Goal: Transaction & Acquisition: Purchase product/service

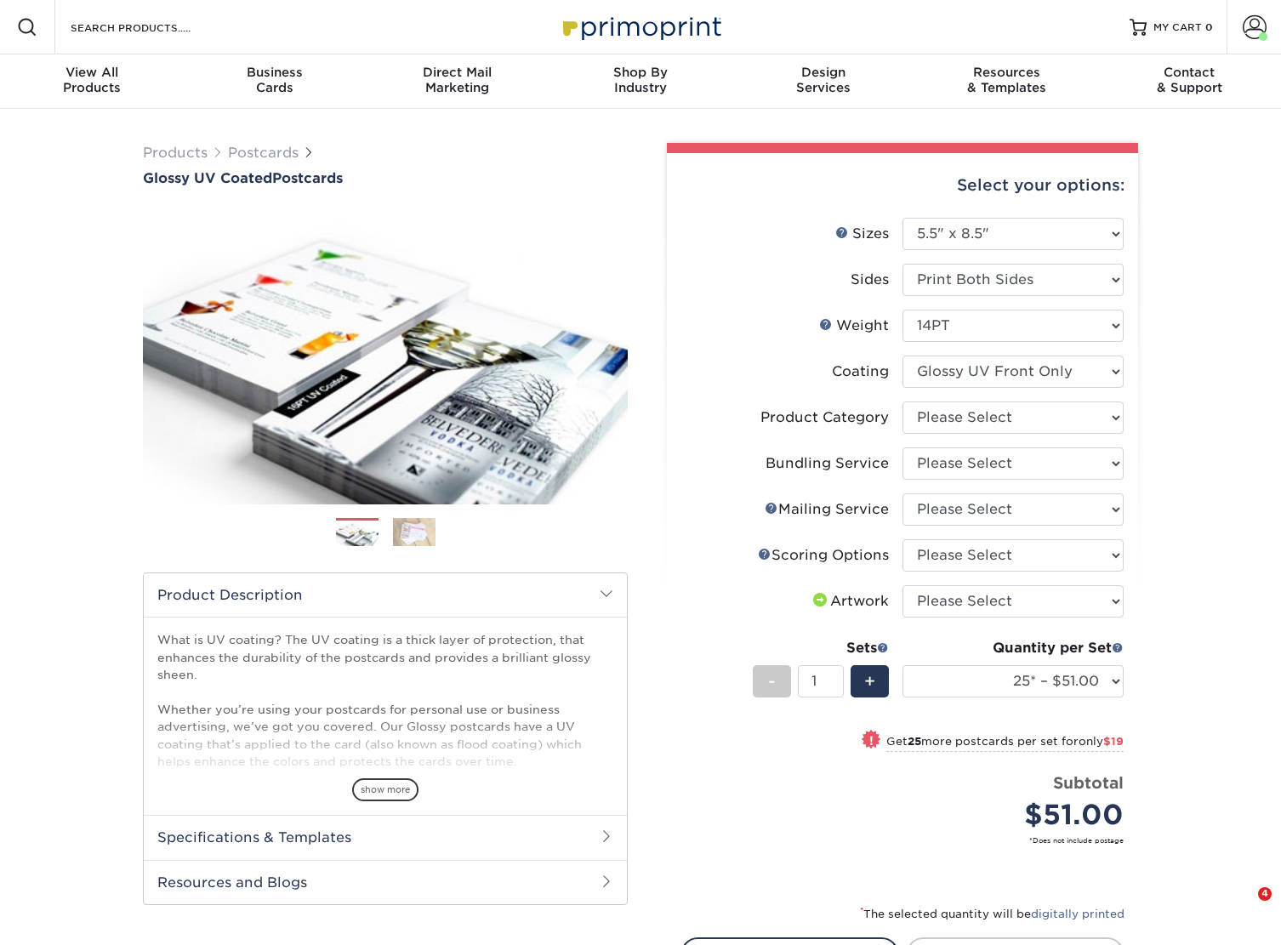
select select "5.50x8.50"
click at [973, 429] on select "Please Select Postcards" at bounding box center [1013, 418] width 221 height 32
select select "9b7272e0-d6c8-4c3c-8e97-d3a1bcdab858"
click at [903, 402] on select "Please Select Postcards" at bounding box center [1013, 418] width 221 height 32
click at [969, 467] on select "Please Select No Bundling Services Yes, Bundles of 50 (+2 Days) Yes, Bundles of…" at bounding box center [1013, 463] width 221 height 32
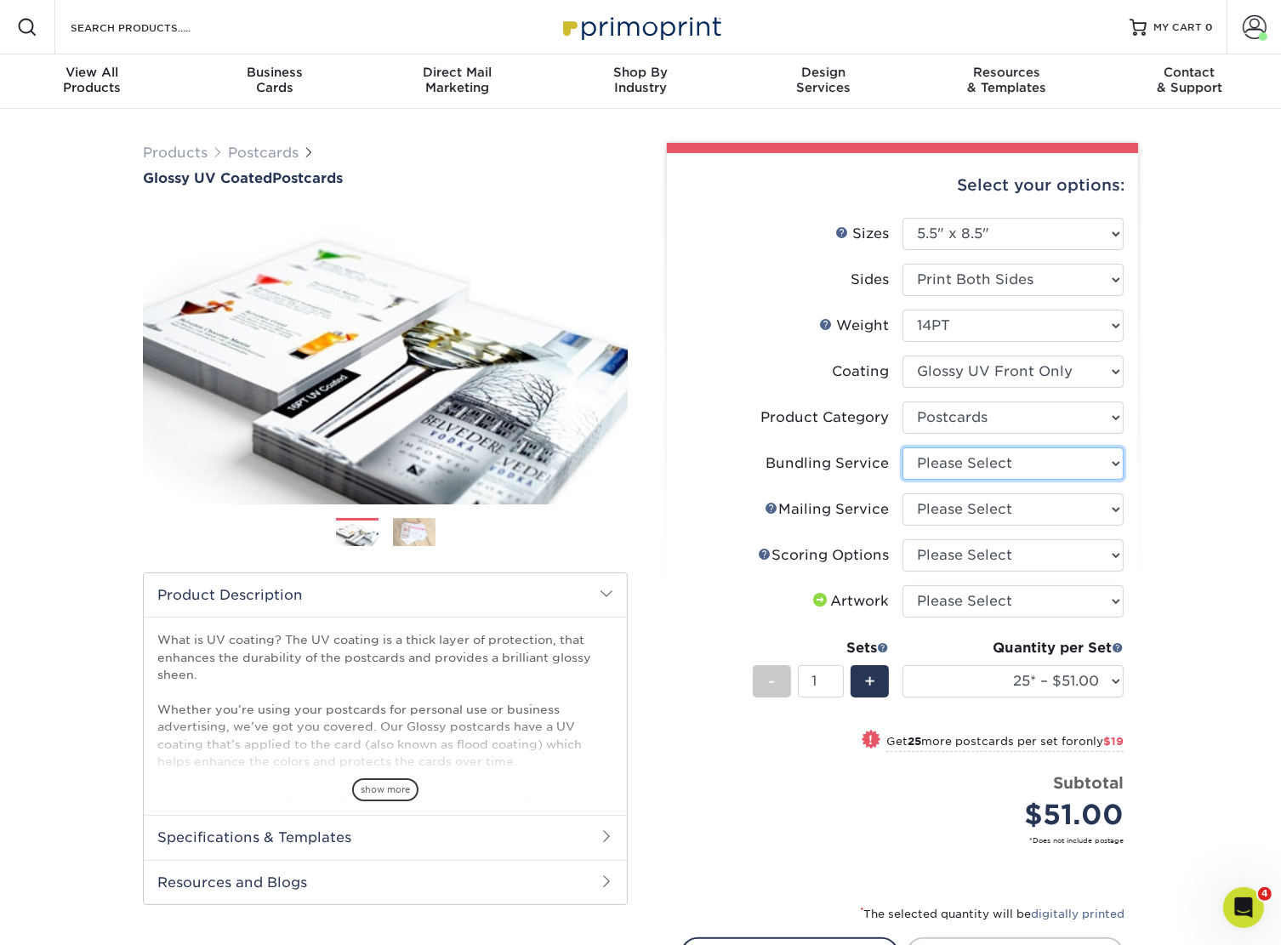
select select "58689abb-25c0-461c-a4c3-a80b627d6649"
click at [903, 447] on select "Please Select No Bundling Services Yes, Bundles of 50 (+2 Days) Yes, Bundles of…" at bounding box center [1013, 463] width 221 height 32
click at [969, 511] on select "Please Select No Direct Mailing Service No, I will mail/stamp/imprint Direct Ma…" at bounding box center [1013, 509] width 221 height 32
select select "3e5e9bdd-d78a-4c28-a41d-fe1407925ca6"
click at [903, 493] on select "Please Select No Direct Mailing Service No, I will mail/stamp/imprint Direct Ma…" at bounding box center [1013, 509] width 221 height 32
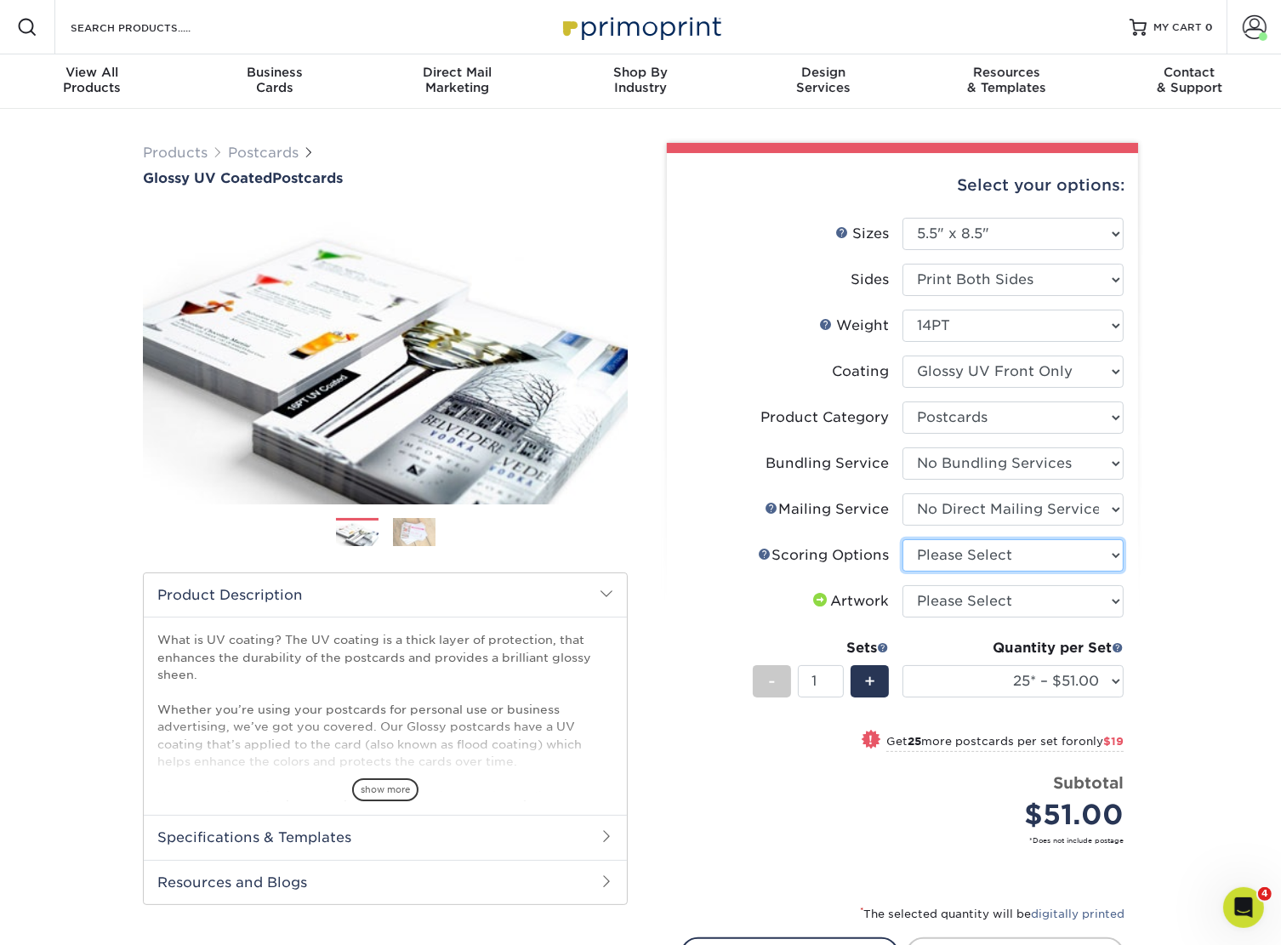
click at [959, 565] on select "Please Select No Scoring One Score Score in Half Two Scores" at bounding box center [1013, 555] width 221 height 32
select select "16ebe401-5398-422d-8cb0-f3adbb82deb5"
click at [903, 539] on select "Please Select No Scoring One Score Score in Half Two Scores" at bounding box center [1013, 555] width 221 height 32
click at [968, 590] on select "Please Select I will upload files I need a design - $150" at bounding box center [1013, 601] width 221 height 32
select select "upload"
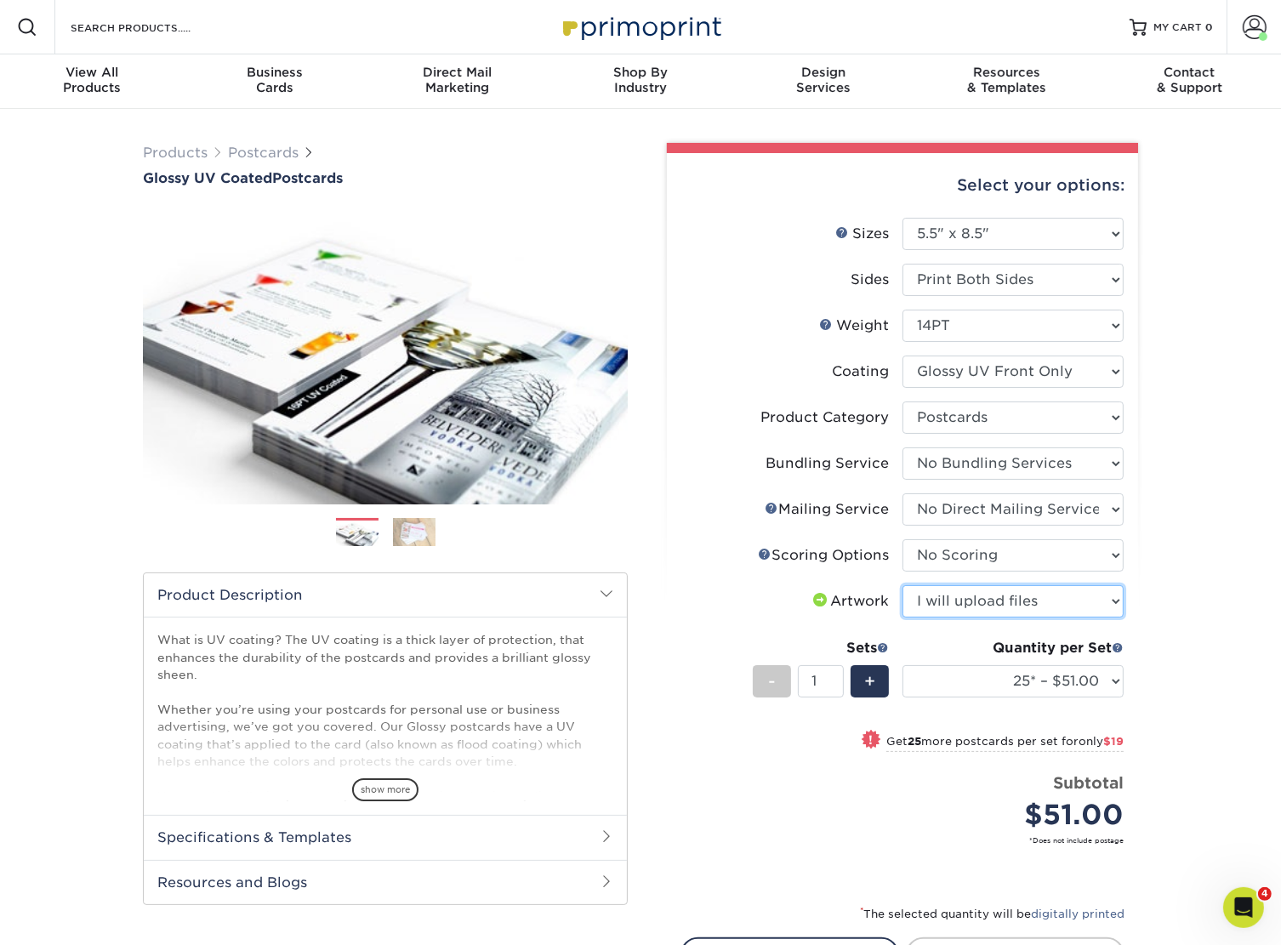
click at [903, 585] on select "Please Select I will upload files I need a design - $150" at bounding box center [1013, 601] width 221 height 32
click at [960, 672] on select "25* – $51.00 50* – $70.00 75* – $82.00 100* – $128.00 250* – $192.00 500 – $213…" at bounding box center [1013, 681] width 221 height 32
select select "2500 – $395.00"
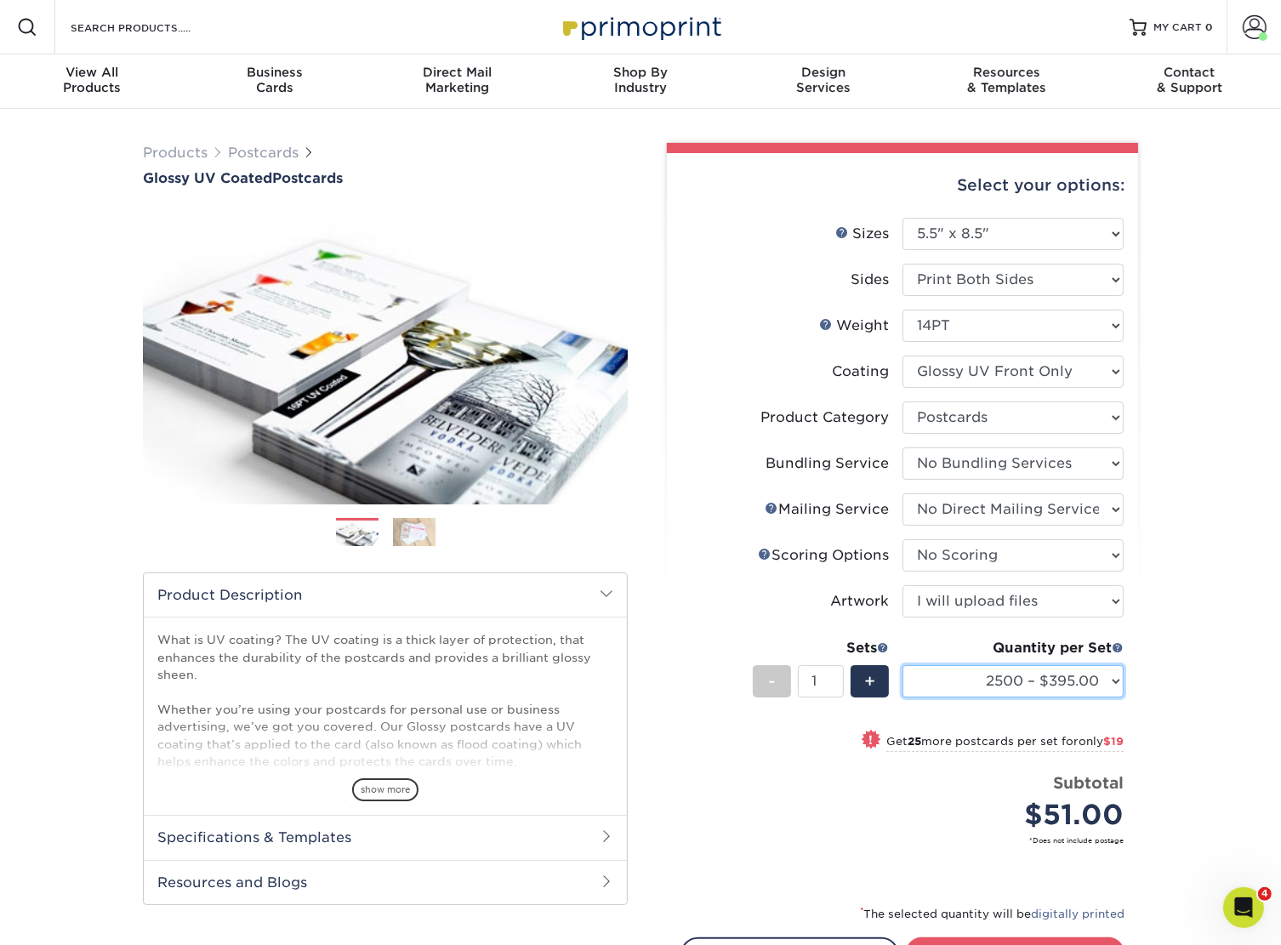
click at [903, 665] on select "25* – $51.00 50* – $70.00 75* – $82.00 100* – $128.00 250* – $192.00 500 – $213…" at bounding box center [1013, 681] width 221 height 32
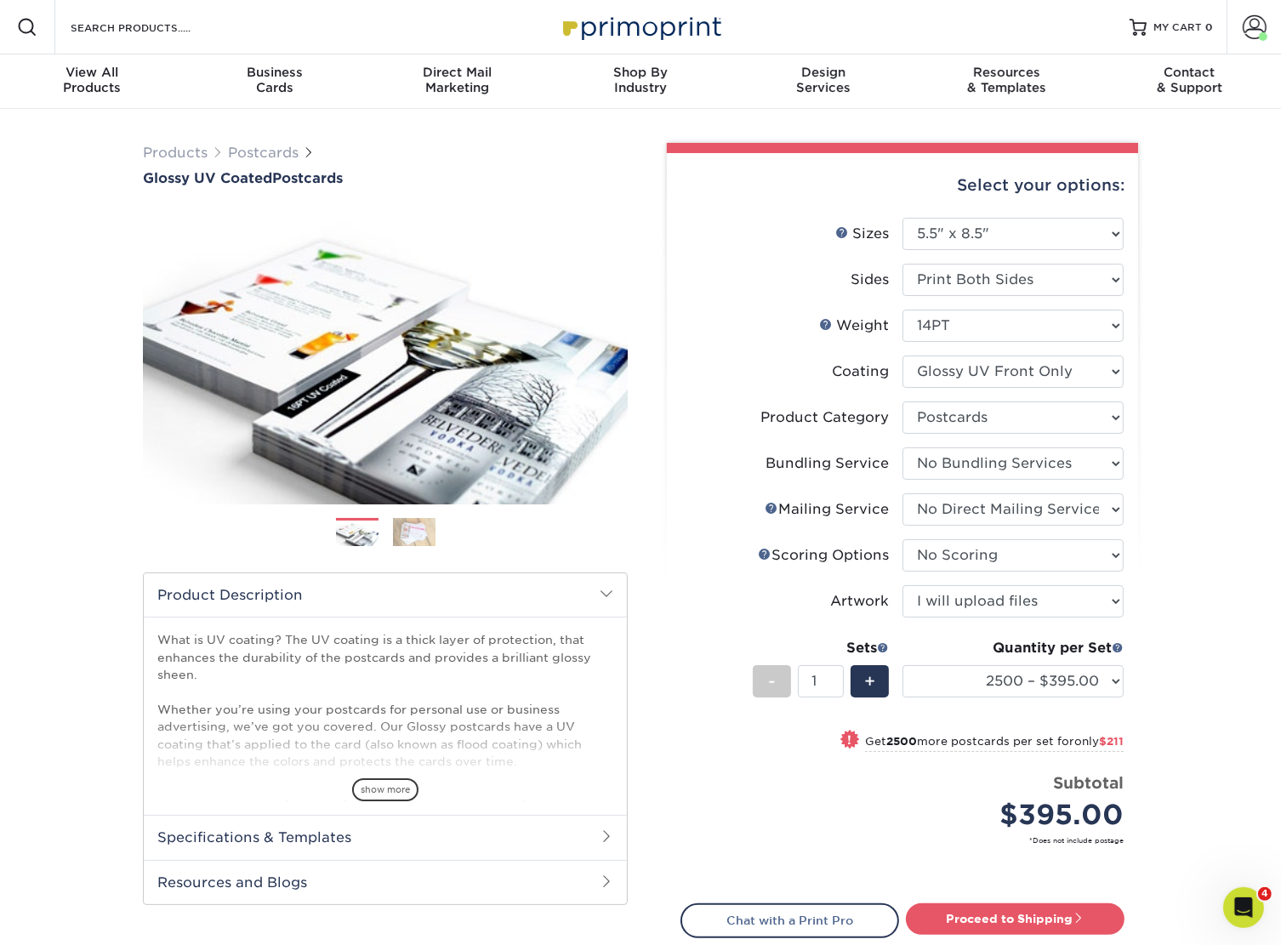
click at [1154, 597] on div "Products Postcards Glossy UV Coated Postcards Previous Next show more 25" at bounding box center [640, 605] width 1281 height 993
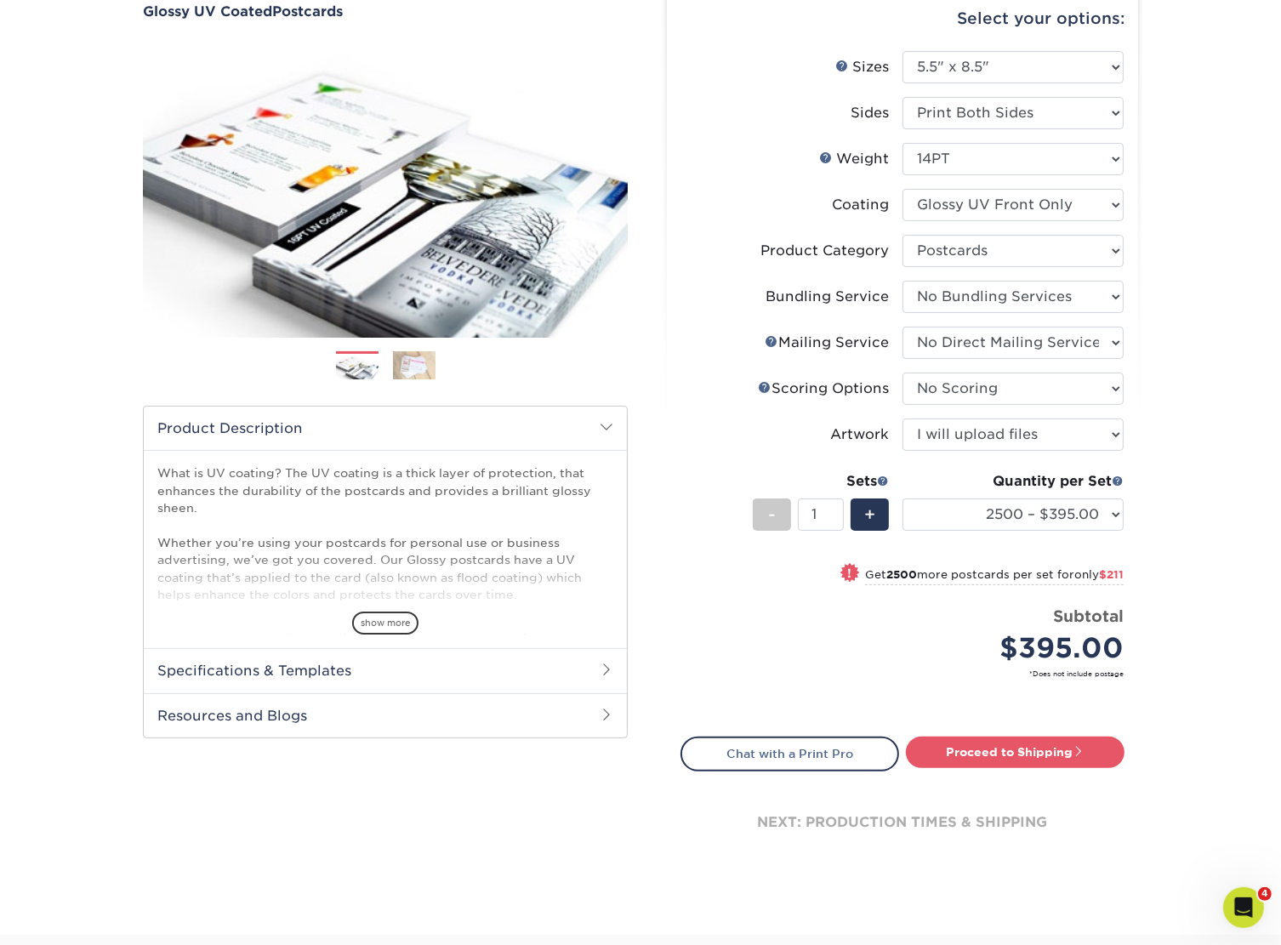
scroll to position [170, 0]
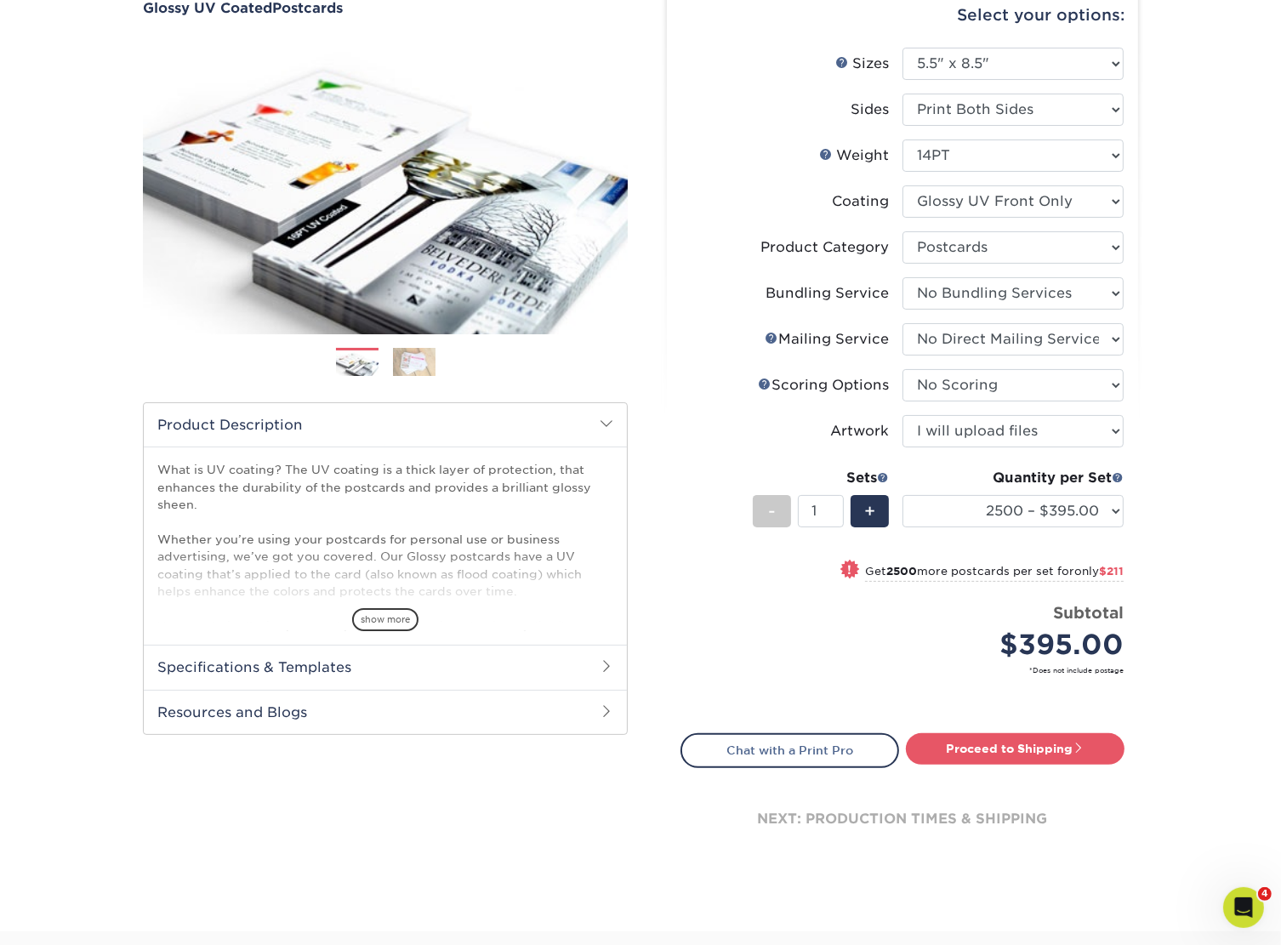
click at [1049, 768] on div "next: production times & shipping" at bounding box center [903, 819] width 444 height 102
click at [1043, 750] on link "Proceed to Shipping" at bounding box center [1015, 748] width 219 height 31
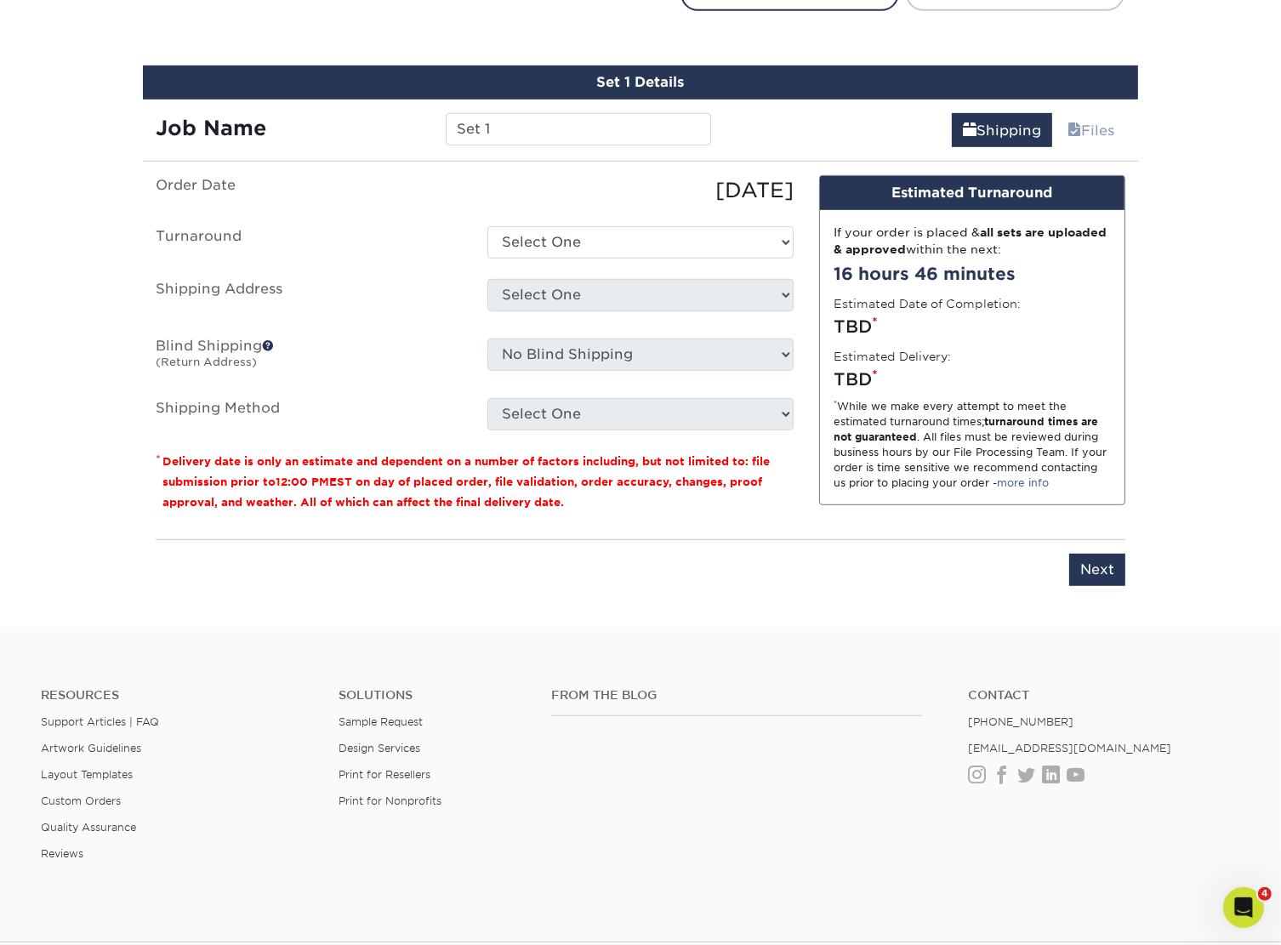
scroll to position [949, 0]
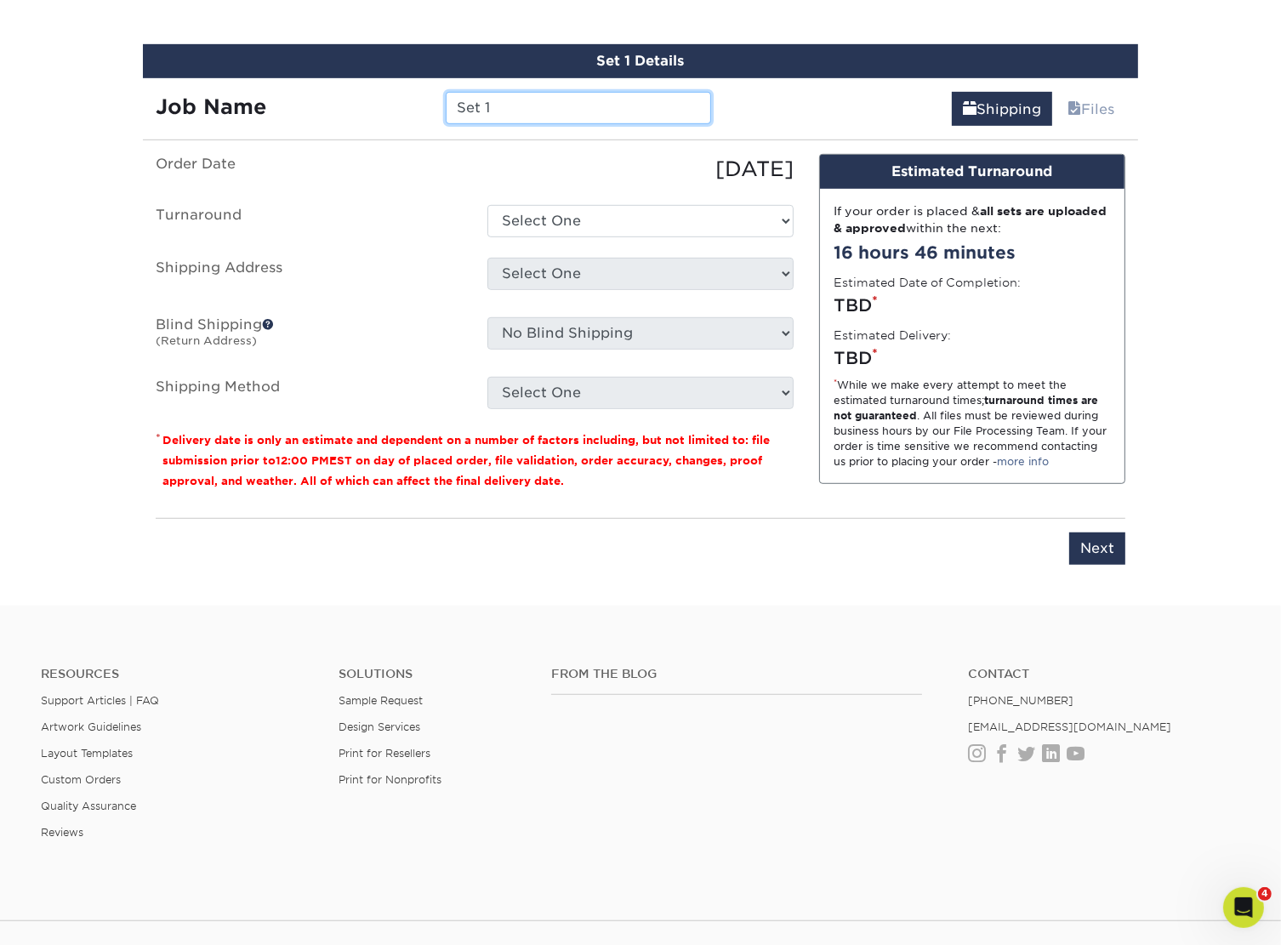
click at [497, 92] on input "Set 1" at bounding box center [578, 108] width 265 height 32
paste input "7471 Talbert Ave"
type input "7471 Talbert Ave_MB-DR_mailer-8.5x5.5"
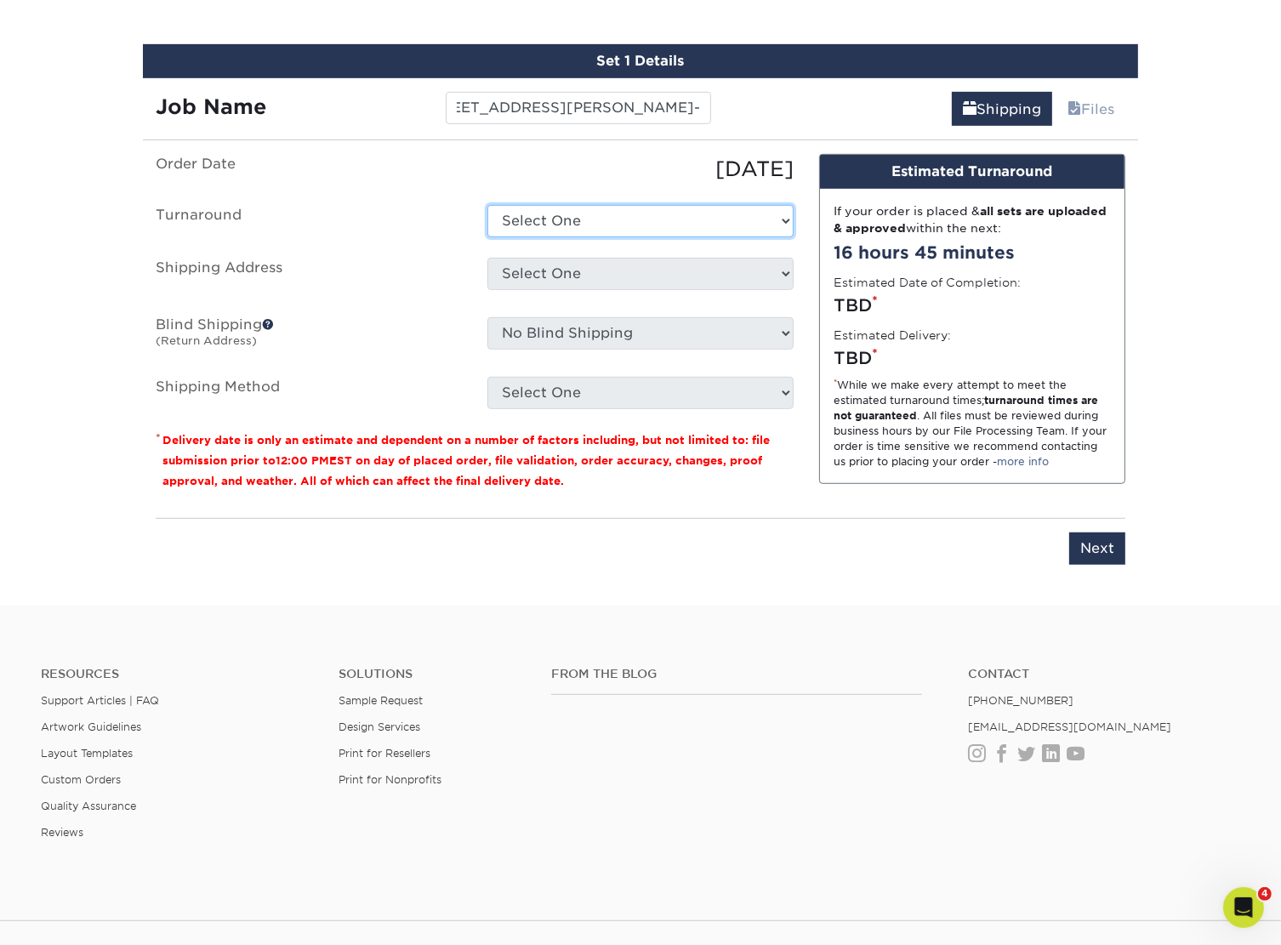
click at [521, 220] on select "Select One 2-4 Business Days 2 Day Next Business Day" at bounding box center [640, 221] width 306 height 32
select select "ec37b232-2e64-4890-8953-b30f9e54d59d"
click at [487, 205] on select "Select One 2-4 Business Days 2 Day Next Business Day" at bounding box center [640, 221] width 306 height 32
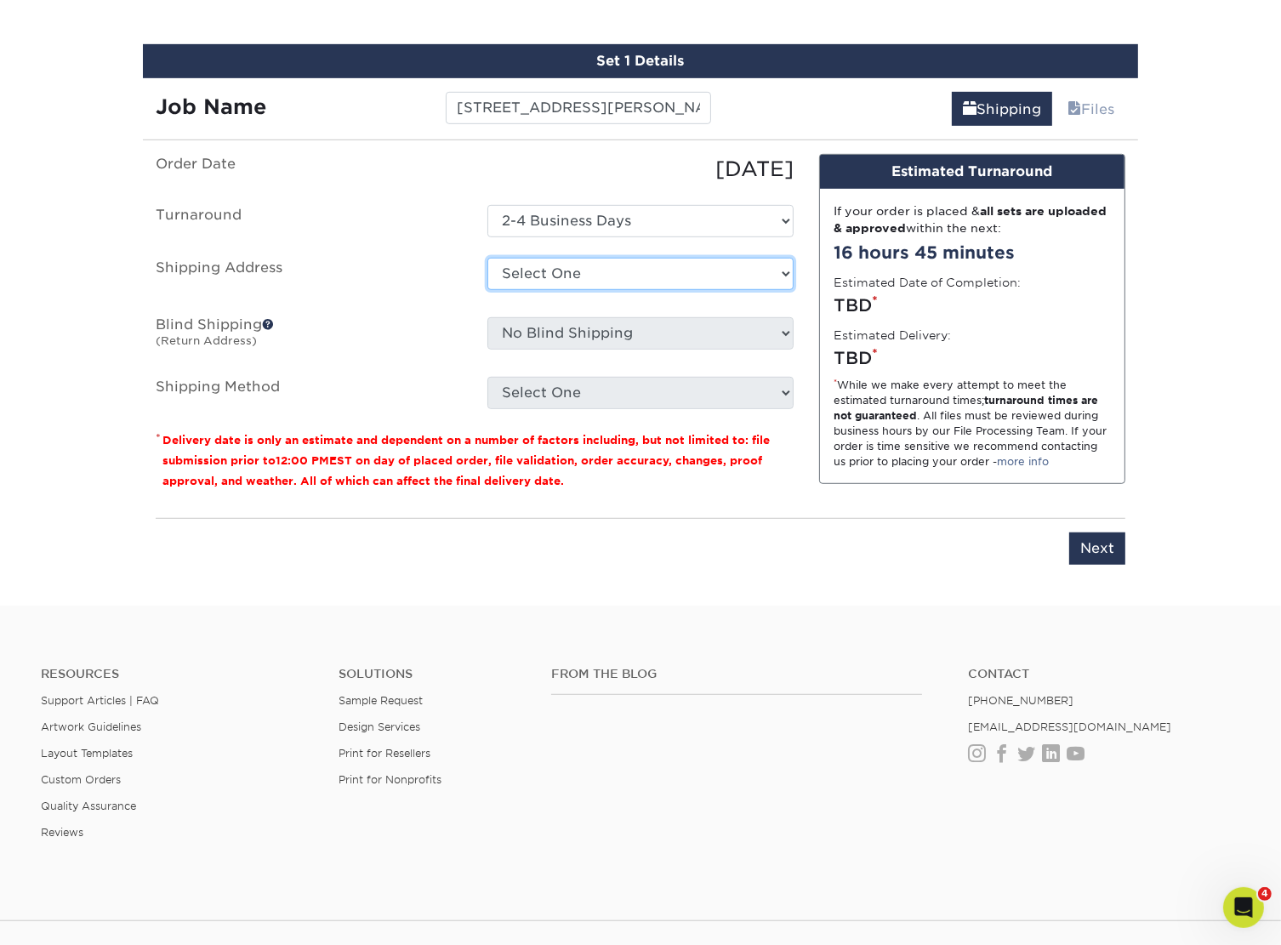
click at [542, 271] on select "Select One B&B Services Bob's Amex Camarillo Cerritos Costa Mesa DAUM South Bay…" at bounding box center [640, 274] width 306 height 32
select select "10188"
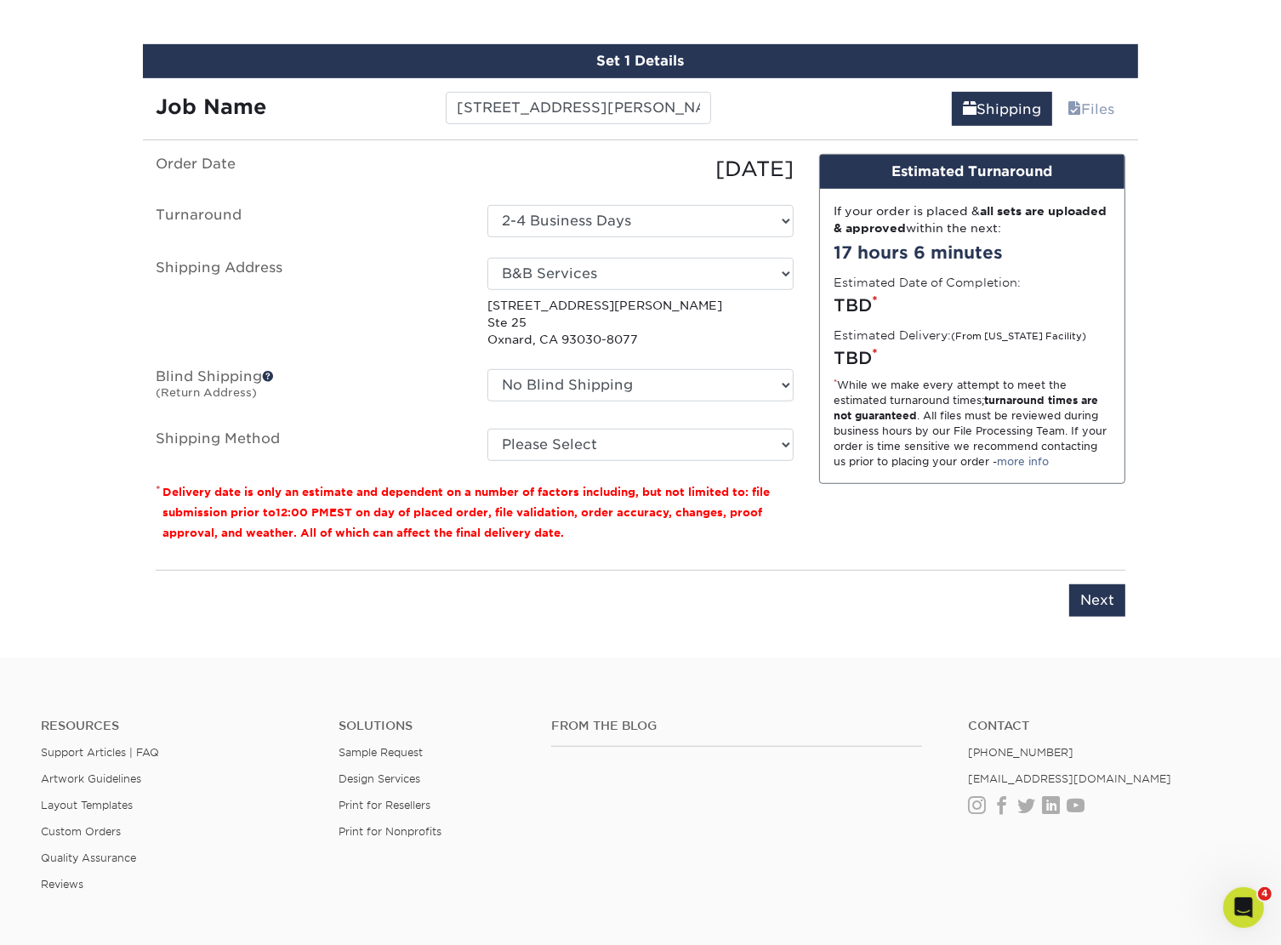
click at [485, 183] on ul "Order Date 10/01/2025 Turnaround Select One 2-4 Business Days 2 Day Next Busine…" at bounding box center [475, 307] width 638 height 307
click at [562, 450] on select "Please Select Ground Shipping (+$35.76) 3 Day Shipping Service (+$53.84) 2 Day …" at bounding box center [640, 445] width 306 height 32
select select "03"
click at [487, 429] on select "Please Select Ground Shipping (+$35.76) 3 Day Shipping Service (+$53.84) 2 Day …" at bounding box center [640, 445] width 306 height 32
click at [1082, 606] on input "Next" at bounding box center [1097, 600] width 56 height 32
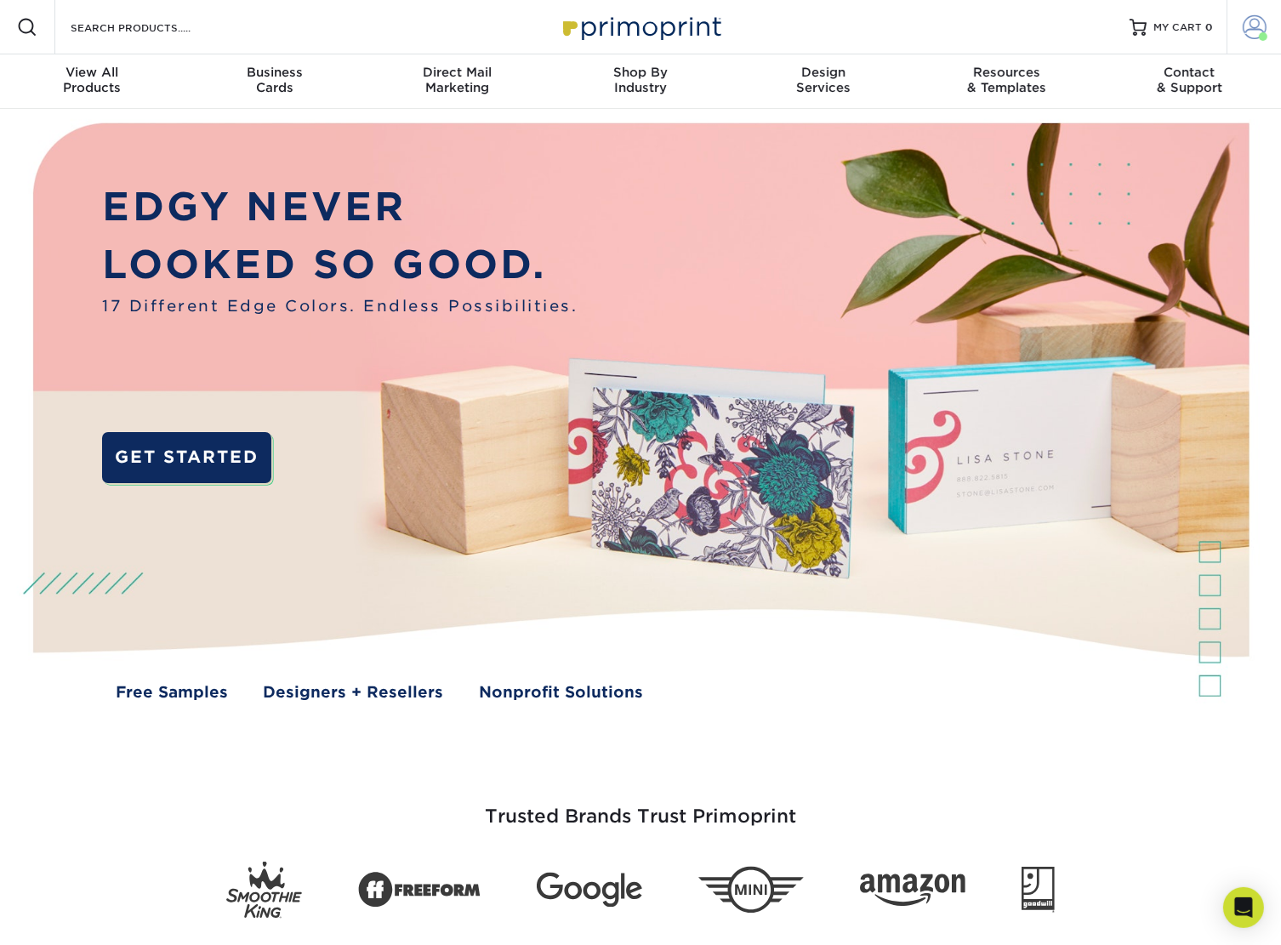
click at [1245, 32] on span at bounding box center [1255, 27] width 24 height 24
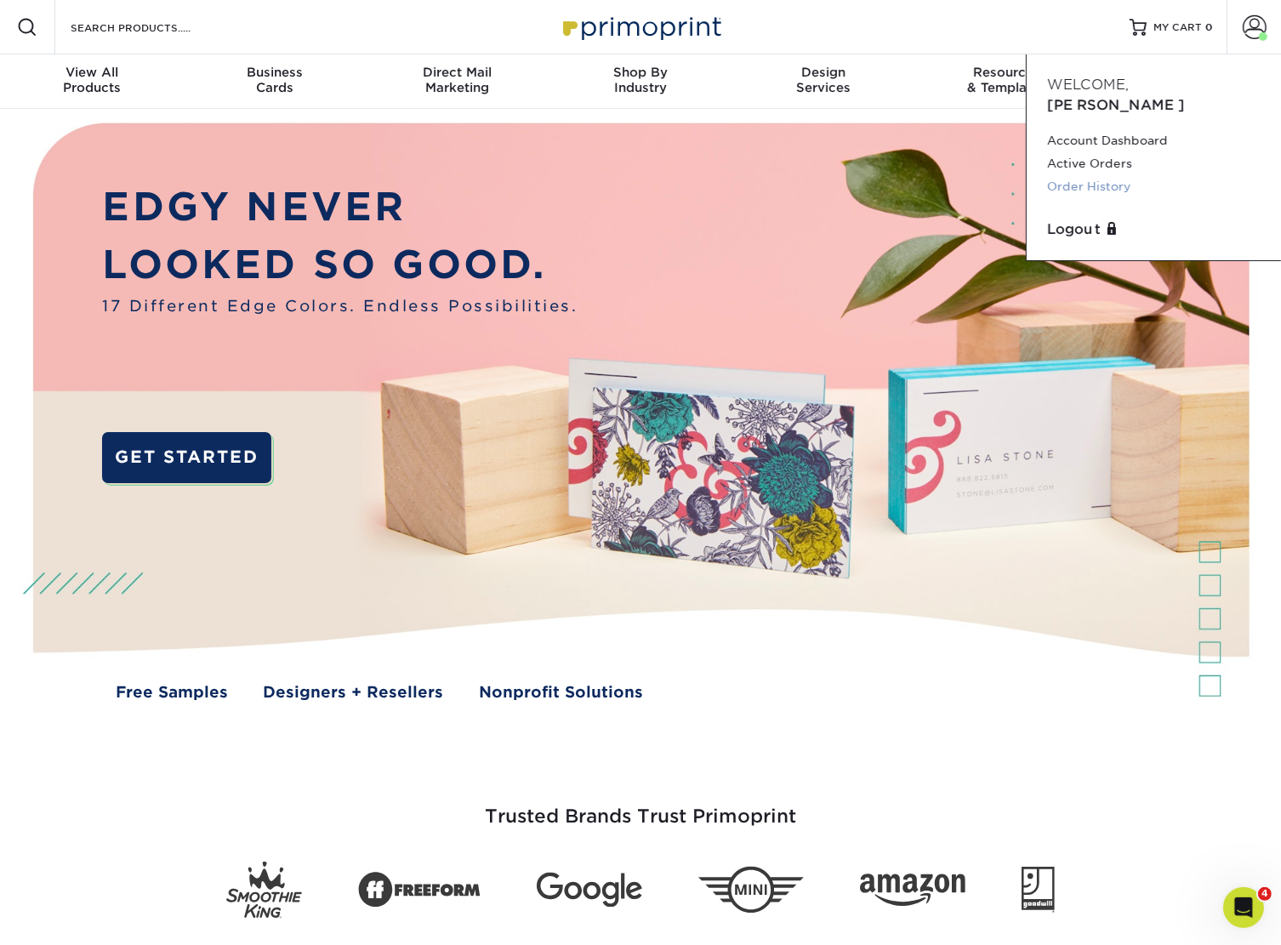
click at [1106, 175] on link "Order History" at bounding box center [1154, 186] width 214 height 23
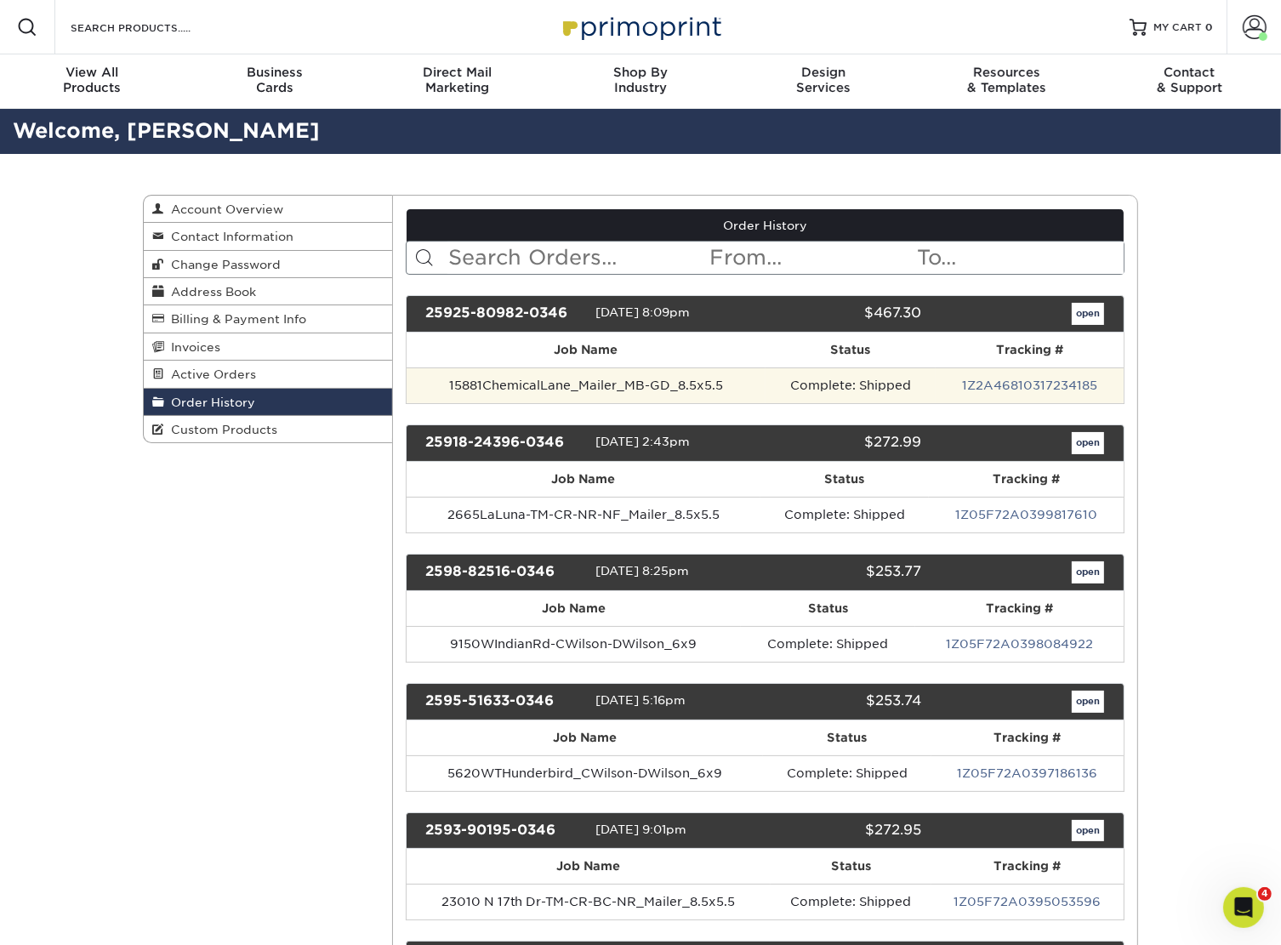
drag, startPoint x: 578, startPoint y: 382, endPoint x: 595, endPoint y: 379, distance: 18.0
click at [578, 382] on td "15881ChemicalLane_Mailer_MB-GD_8.5x5.5" at bounding box center [586, 385] width 359 height 36
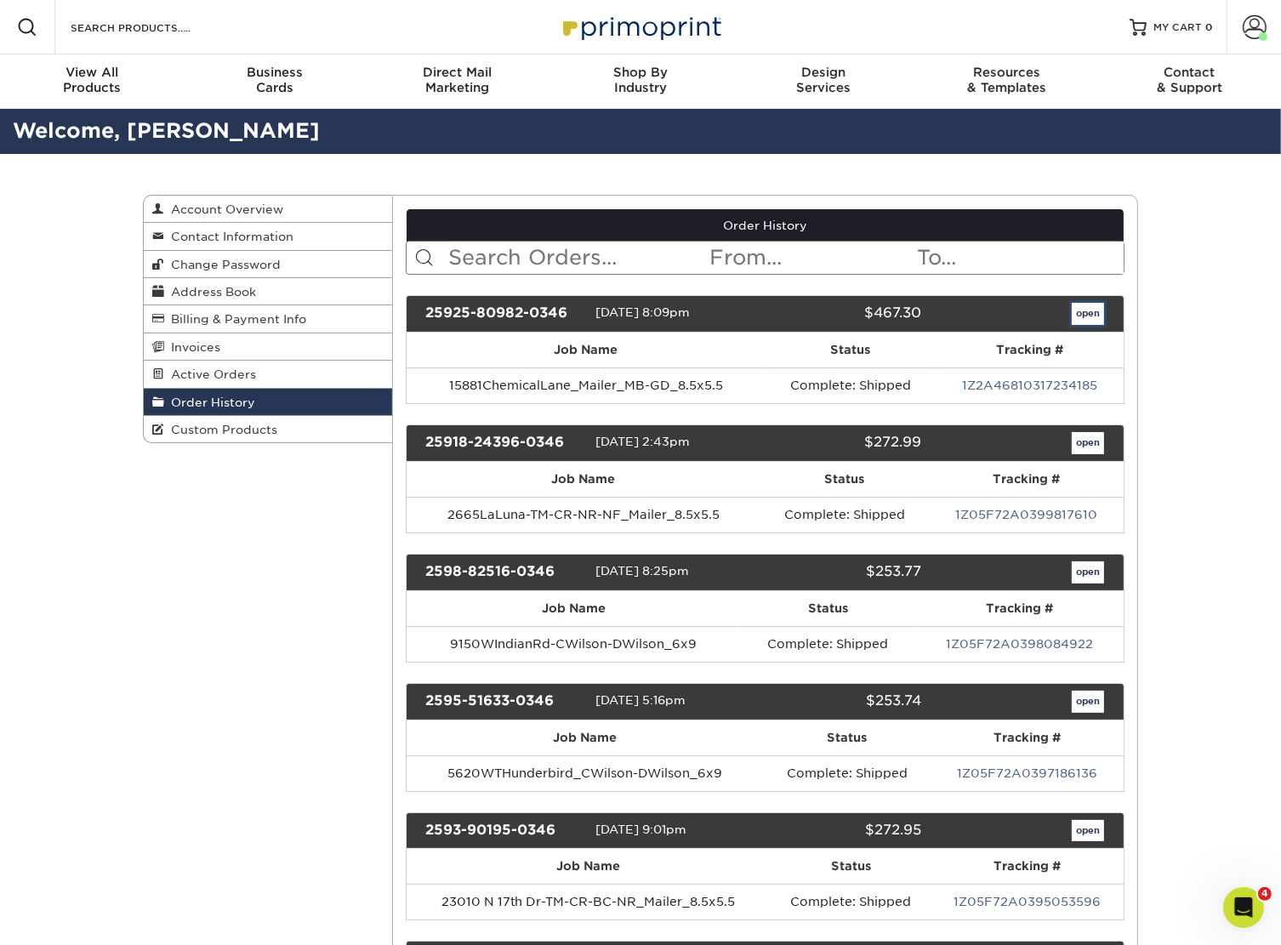
click at [1073, 316] on link "open" at bounding box center [1088, 314] width 32 height 22
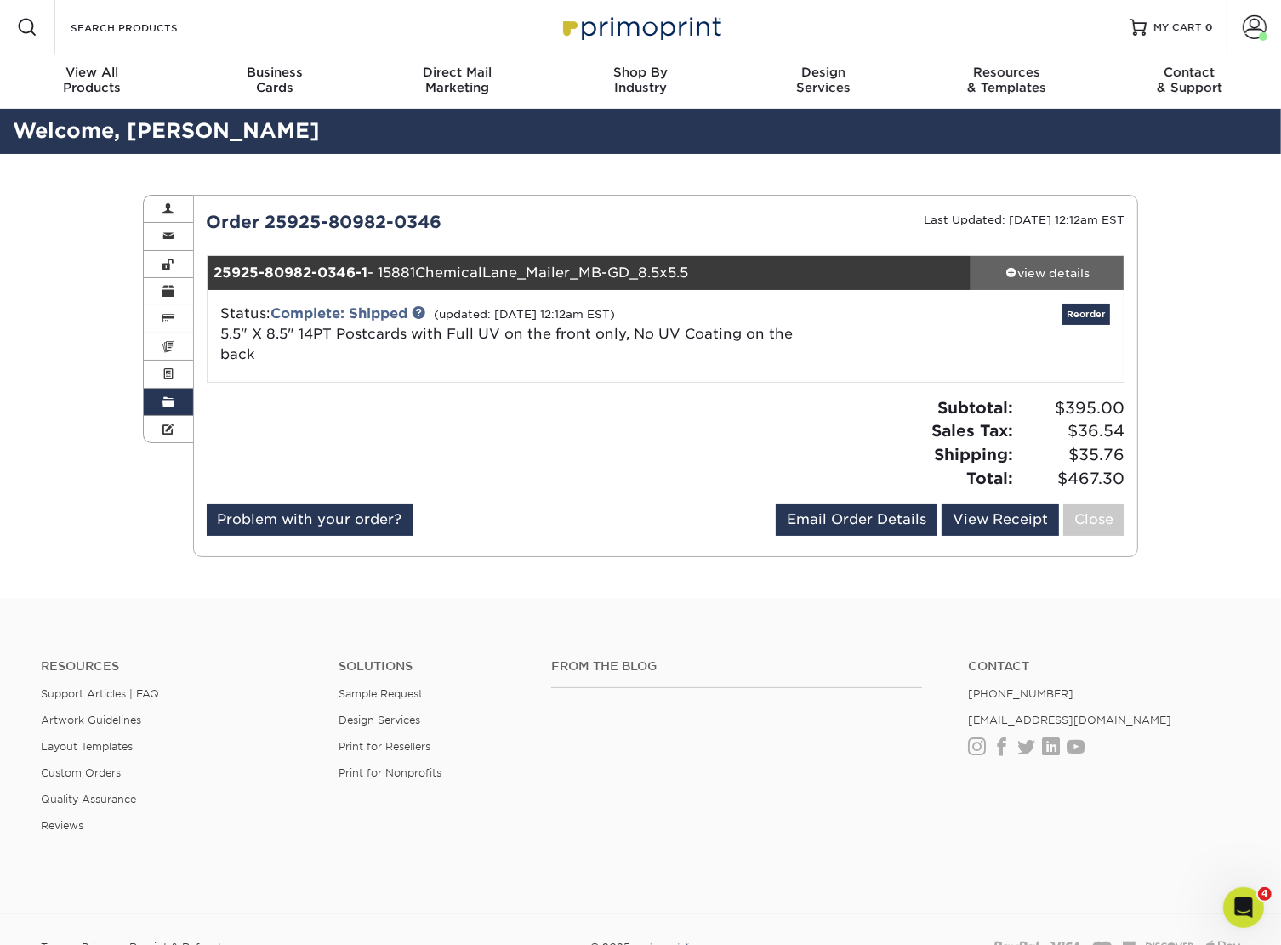
click at [1022, 273] on div "view details" at bounding box center [1047, 273] width 153 height 17
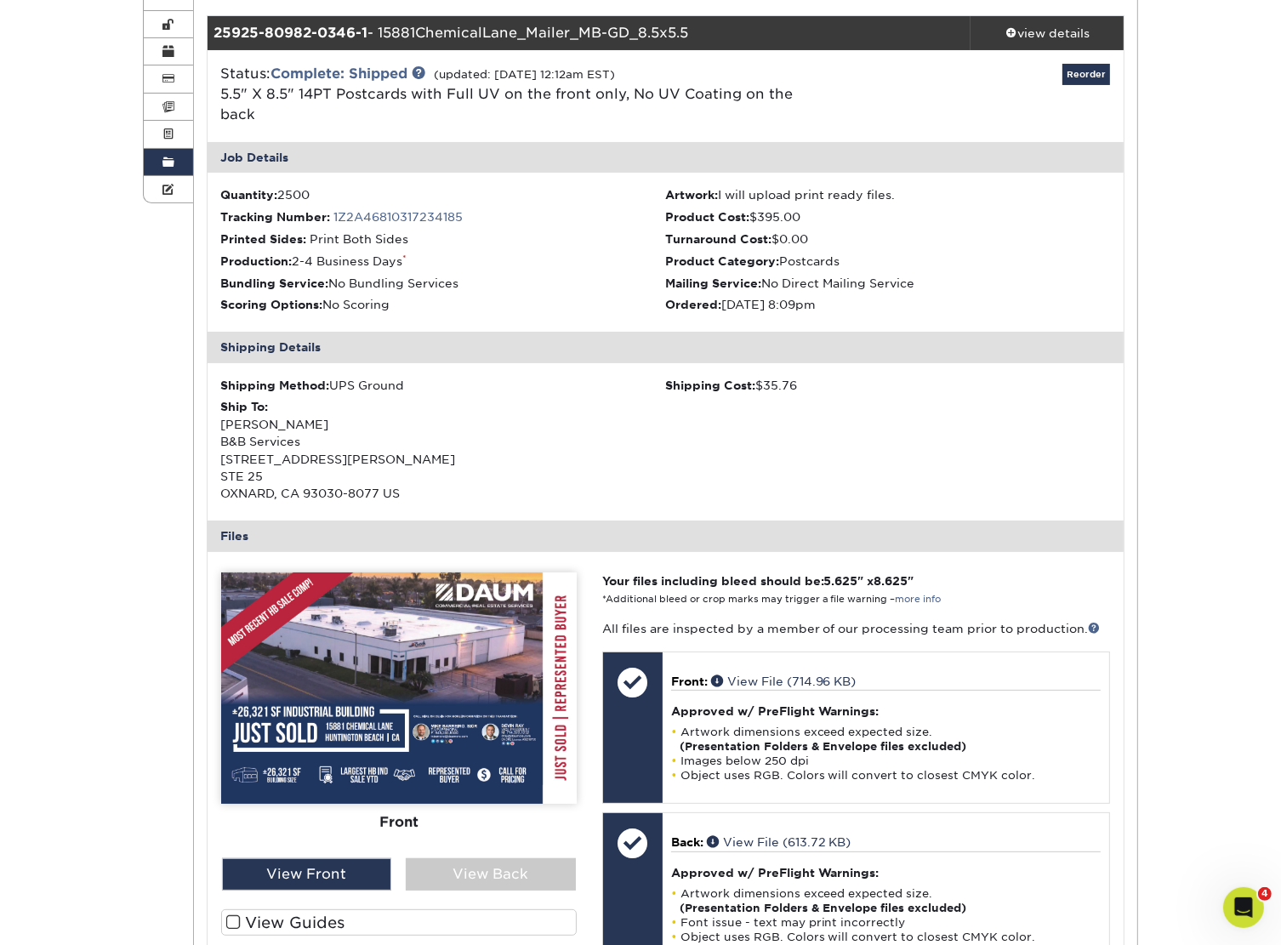
scroll to position [255, 0]
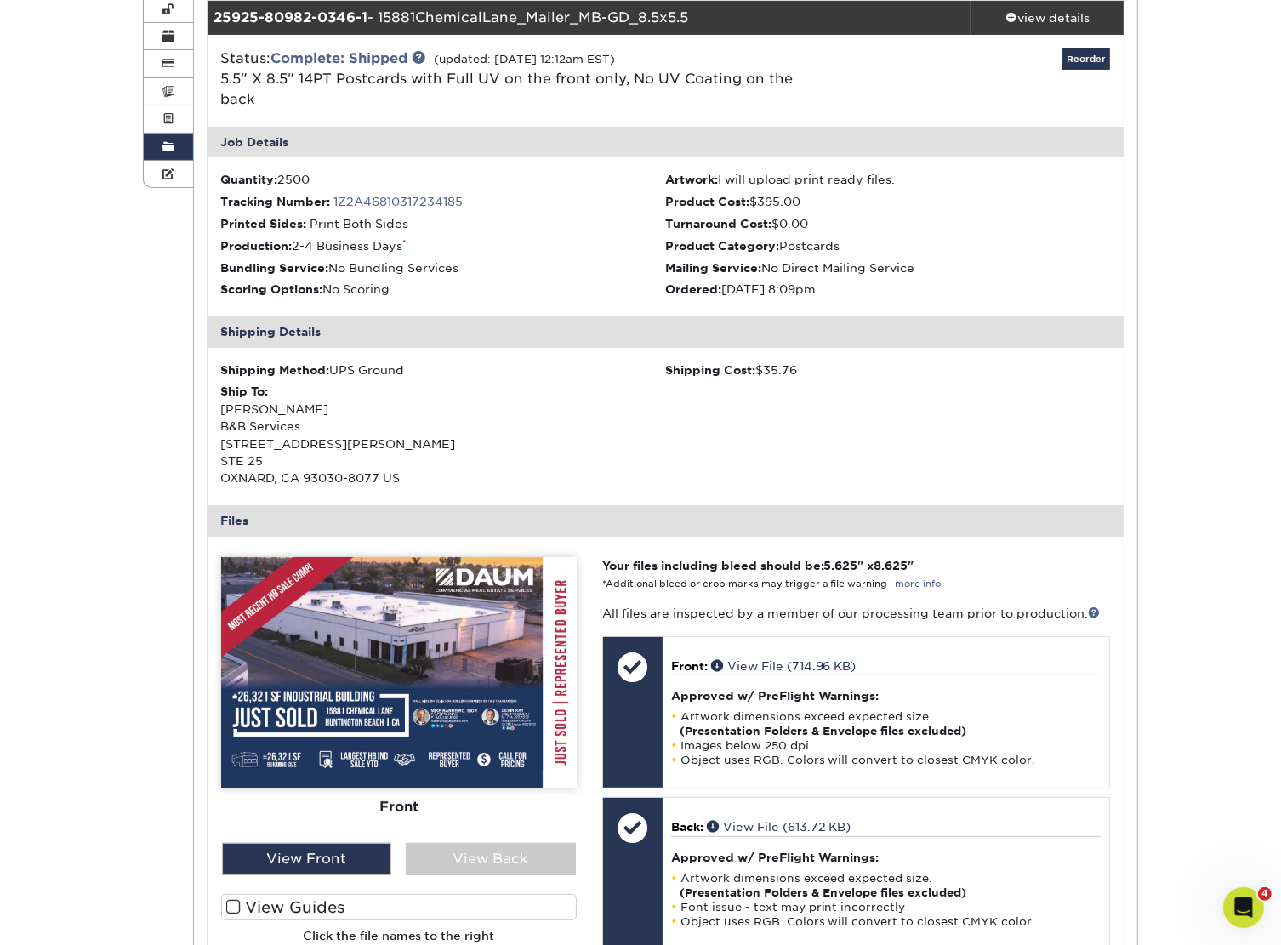
click at [460, 708] on img at bounding box center [399, 672] width 356 height 231
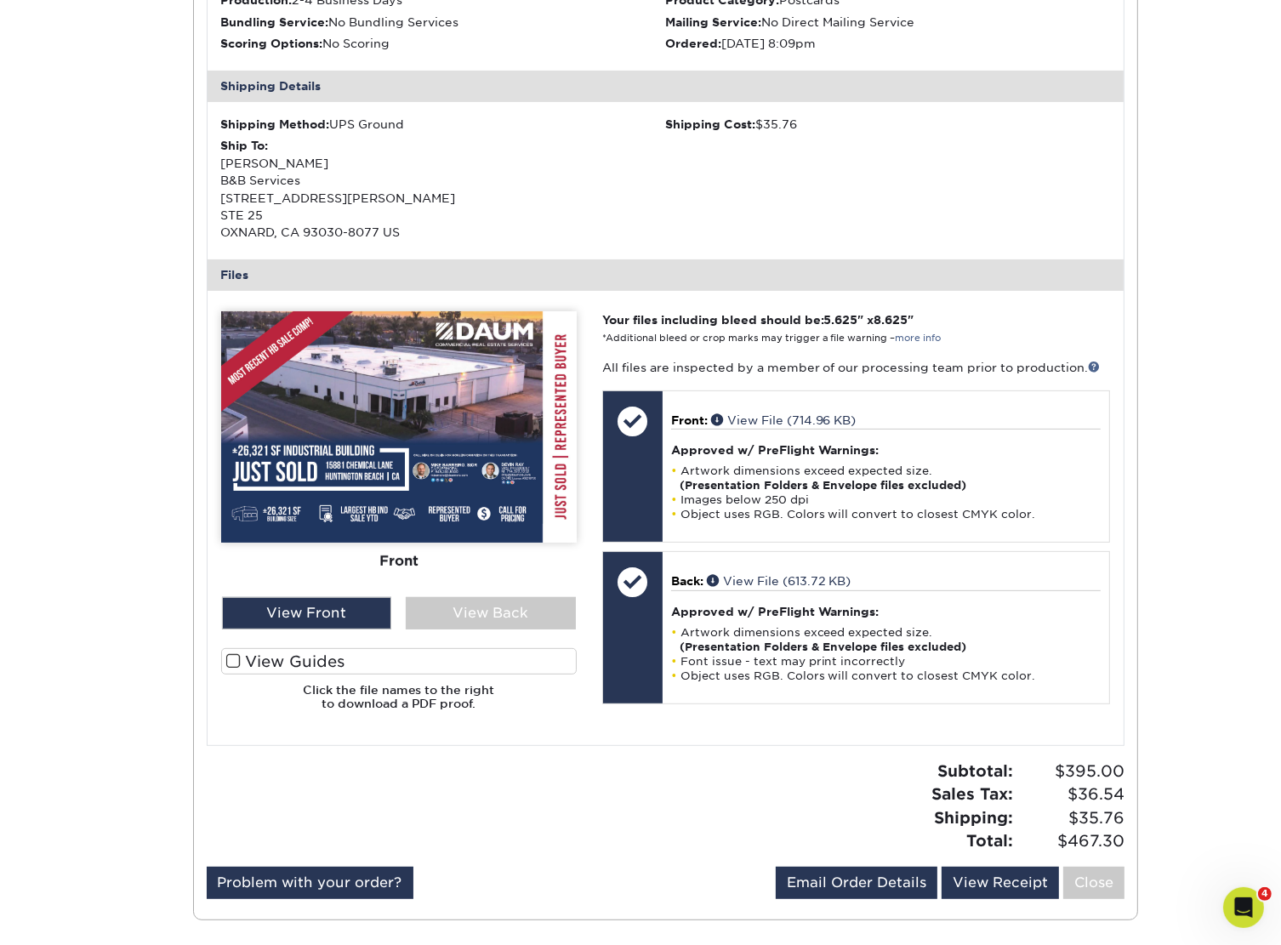
scroll to position [510, 0]
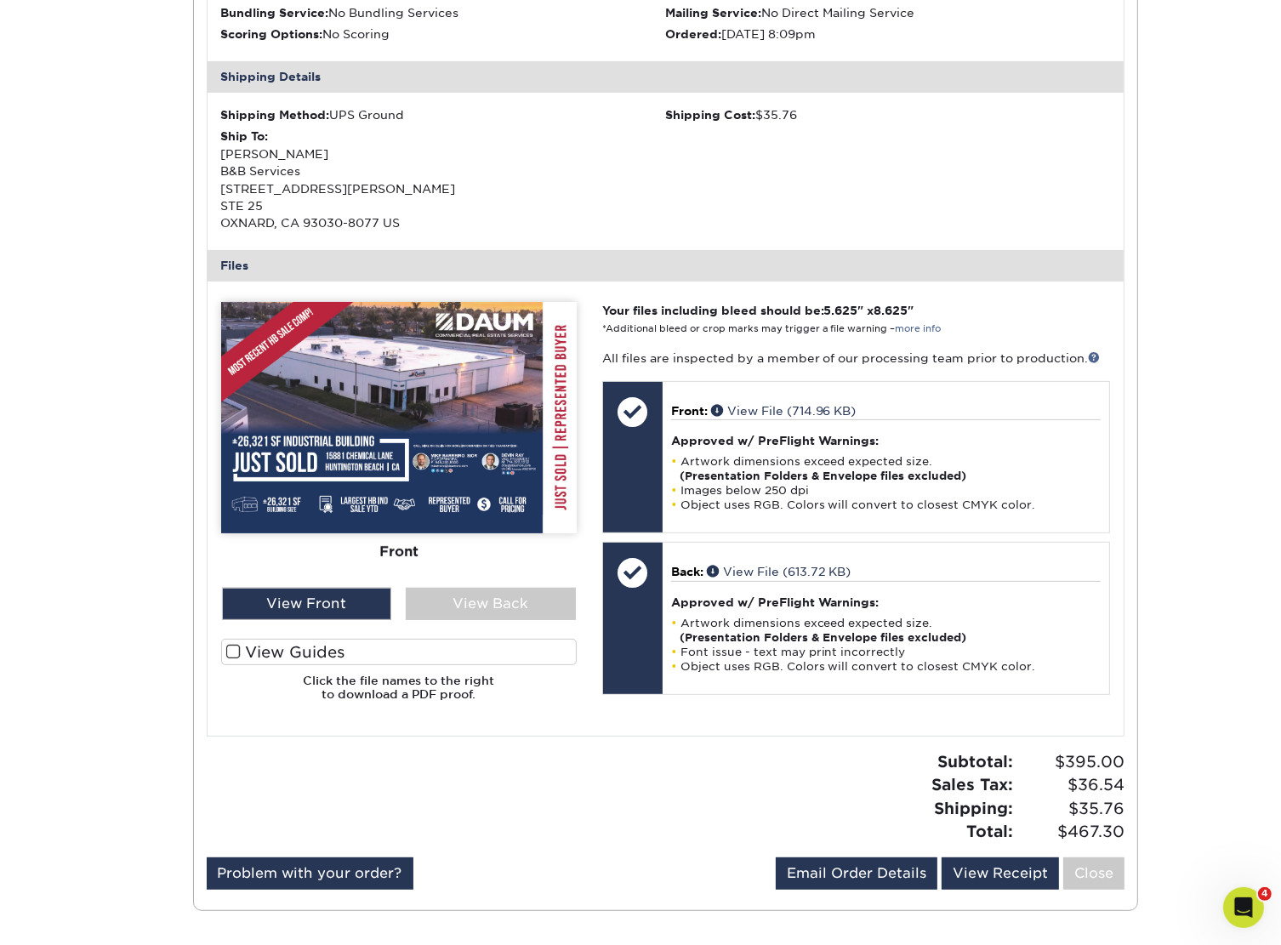
click at [231, 649] on span at bounding box center [233, 652] width 14 height 16
click at [0, 0] on input "View Guides" at bounding box center [0, 0] width 0 height 0
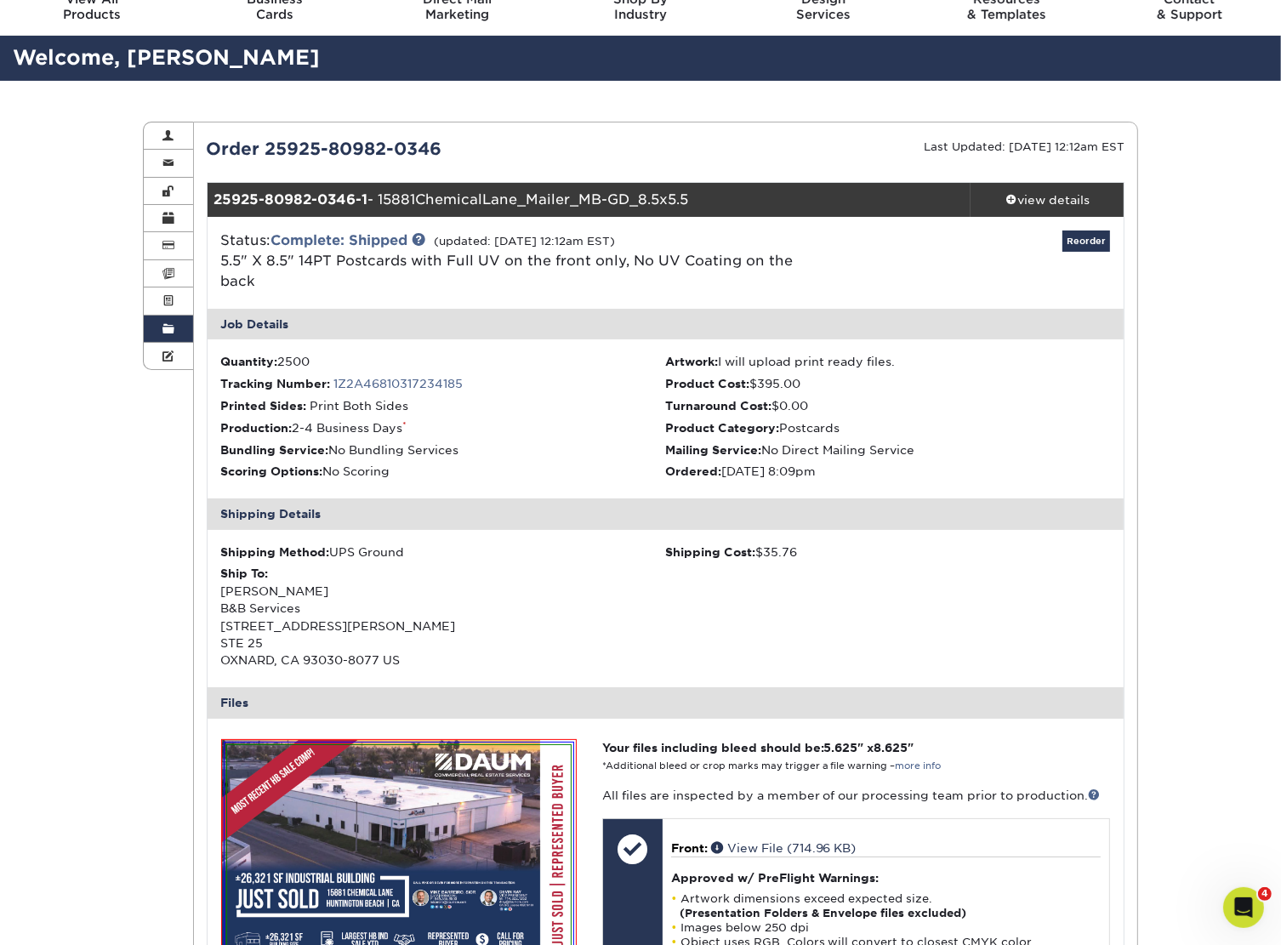
scroll to position [0, 0]
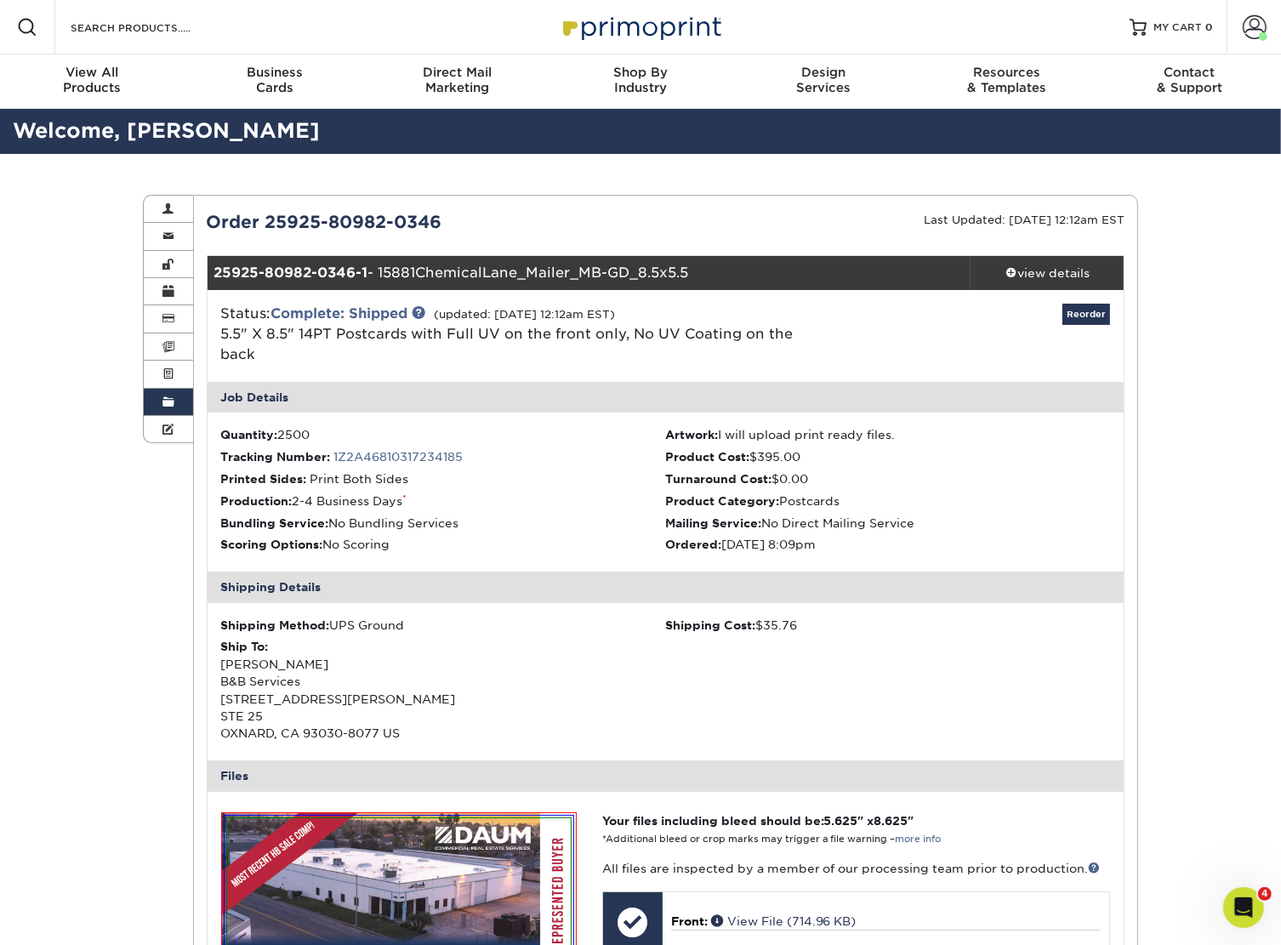
click at [170, 404] on span at bounding box center [168, 403] width 12 height 14
